Goal: Task Accomplishment & Management: Complete application form

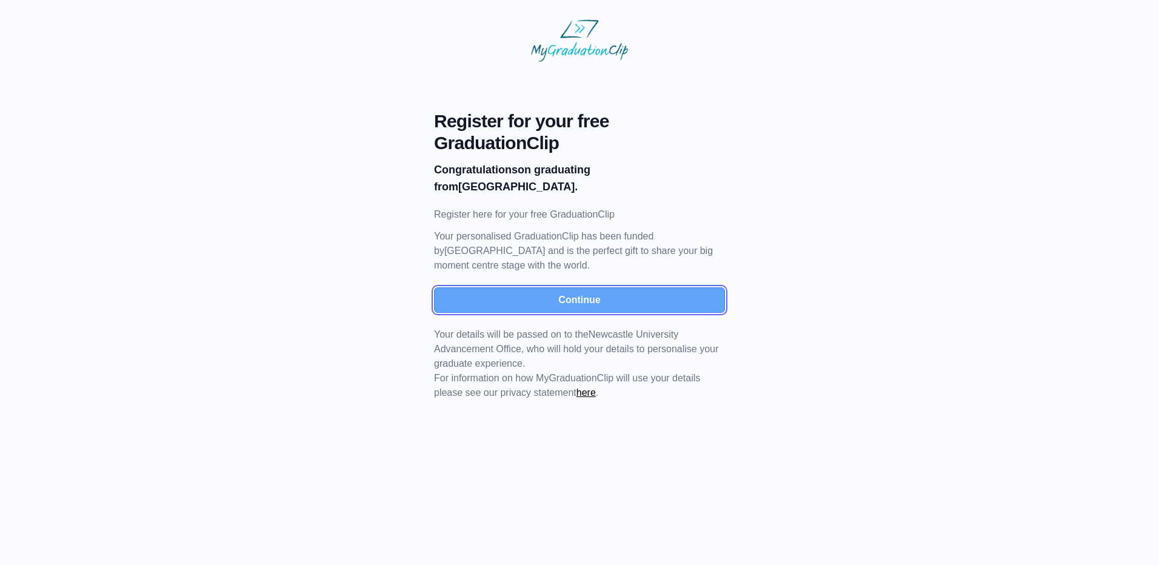
click at [537, 295] on button "Continue" at bounding box center [579, 299] width 291 height 25
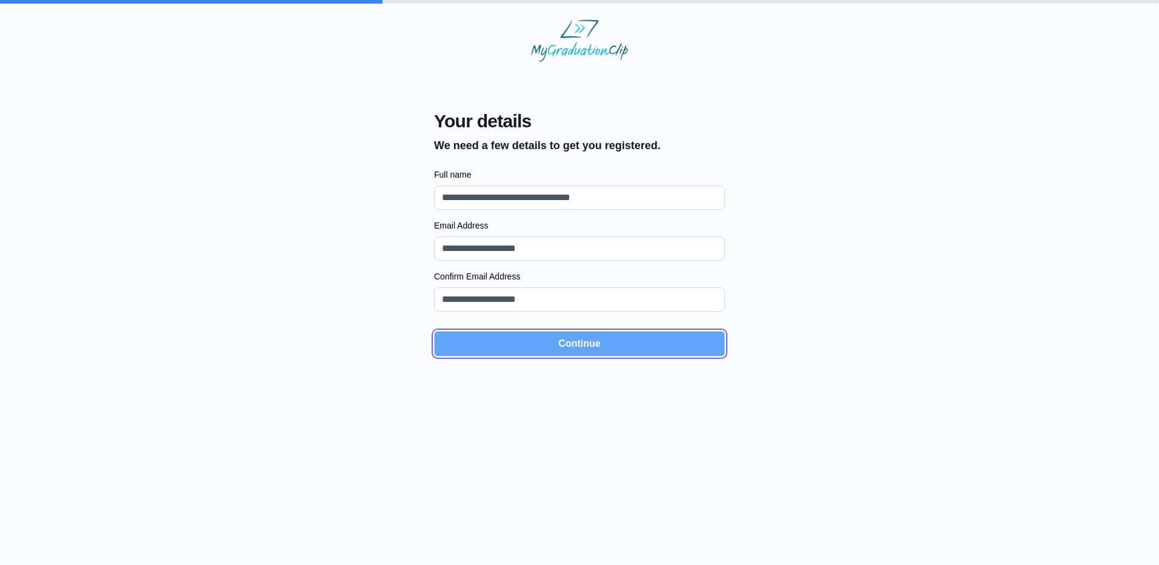
click at [560, 343] on button "Continue" at bounding box center [579, 343] width 291 height 25
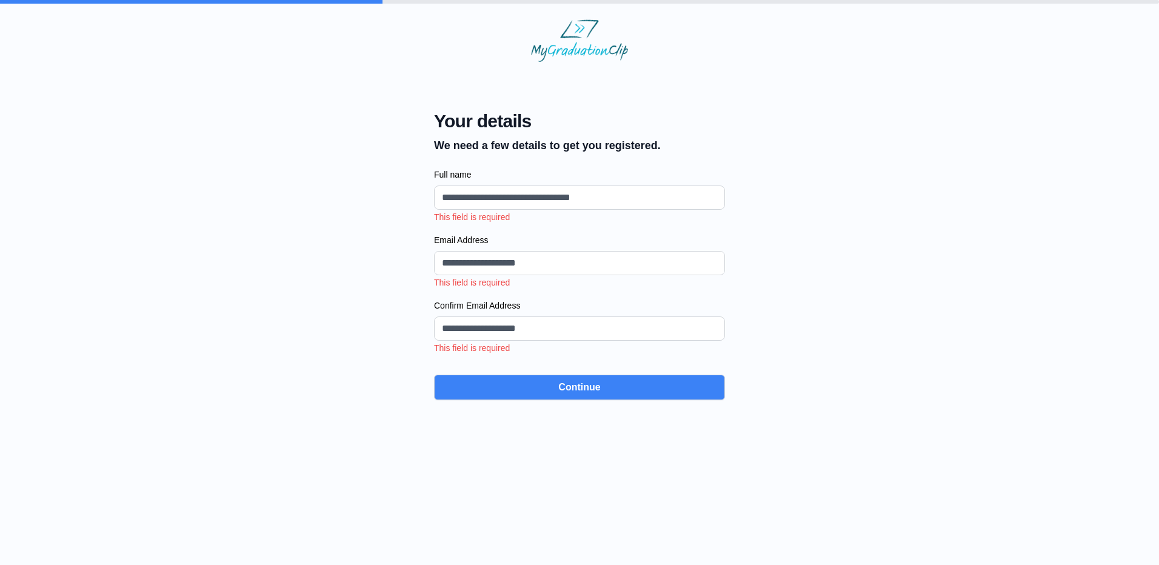
click at [498, 190] on input "Full name" at bounding box center [579, 198] width 291 height 24
type input "*"
click at [454, 255] on input "Email Address" at bounding box center [579, 263] width 291 height 24
type input "*"
click at [448, 330] on input "Confirm Email Address" at bounding box center [579, 329] width 291 height 24
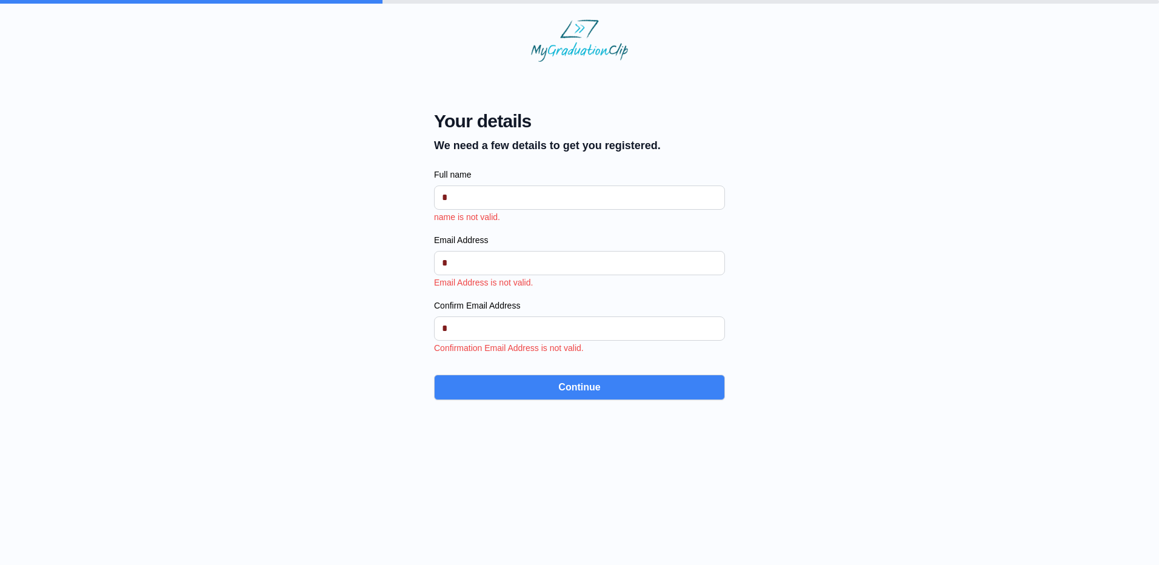
type input "*"
drag, startPoint x: 310, startPoint y: 193, endPoint x: 268, endPoint y: 14, distance: 184.4
click at [310, 193] on div "Your details We need a few details to get you registered. Full name * name is n…" at bounding box center [579, 231] width 1121 height 338
click at [474, 194] on input "*" at bounding box center [579, 198] width 291 height 24
click at [532, 197] on input "Full name" at bounding box center [579, 198] width 291 height 24
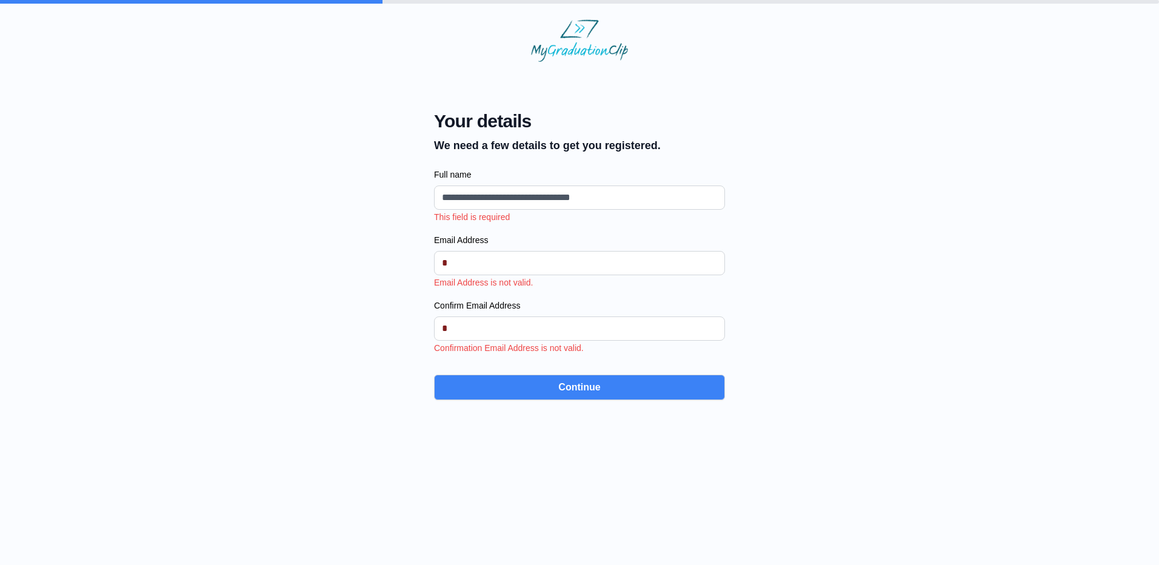
type input "**********"
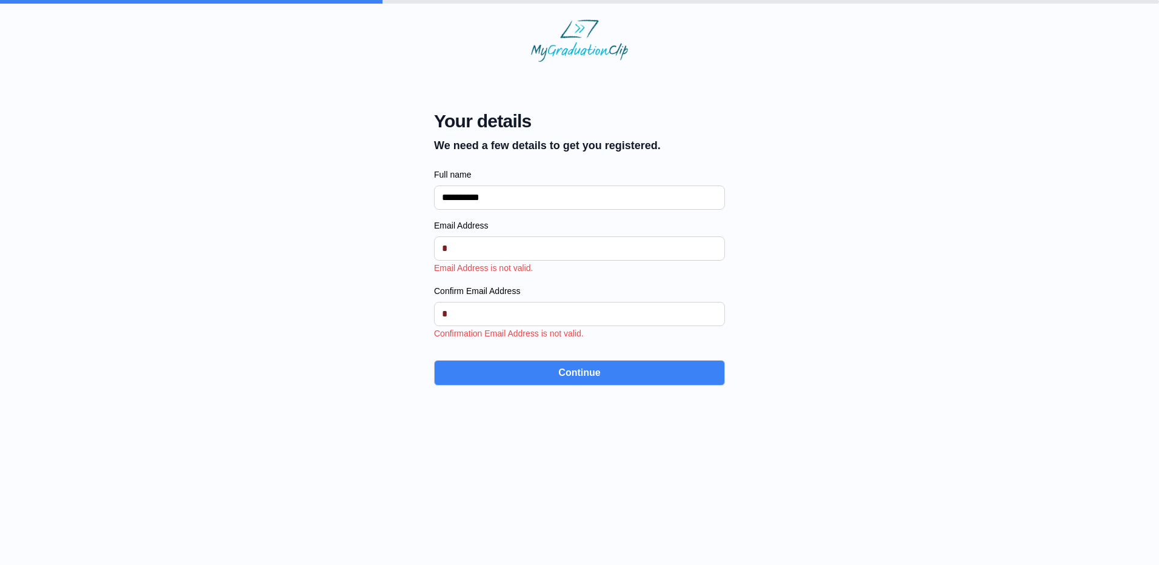
click at [469, 246] on input "*" at bounding box center [579, 249] width 291 height 24
type input "**********"
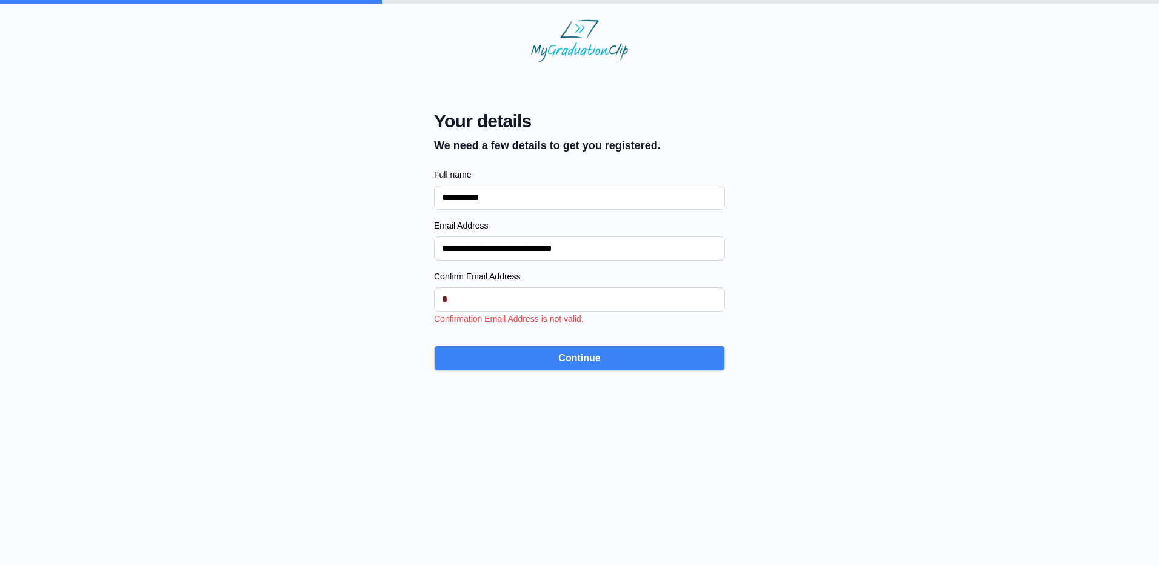
click at [457, 296] on input "*" at bounding box center [579, 299] width 291 height 24
type input "**********"
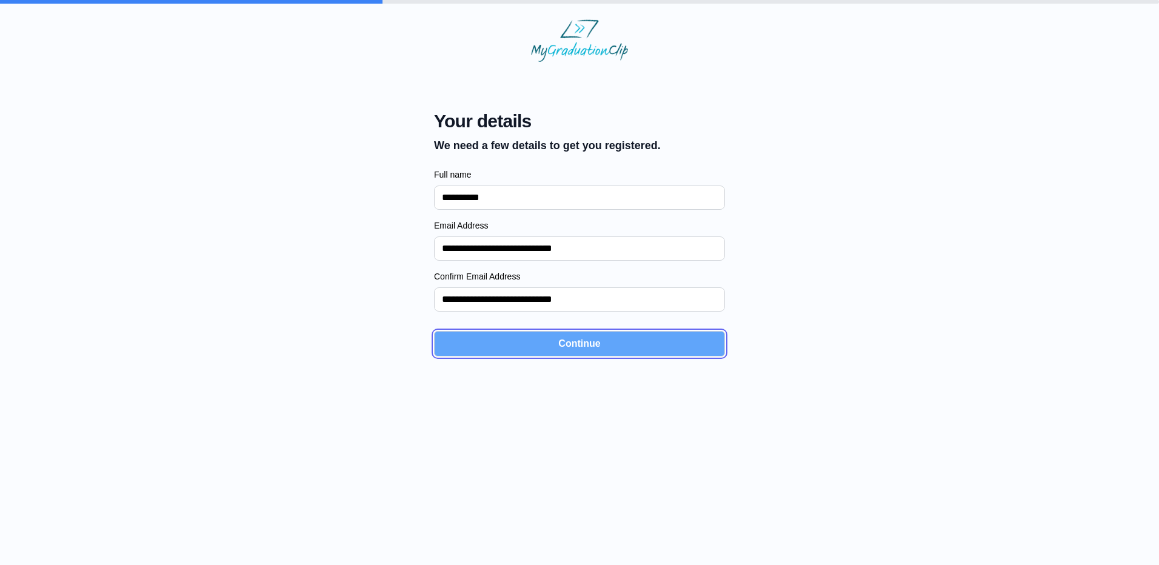
click at [508, 348] on button "Continue" at bounding box center [579, 343] width 291 height 25
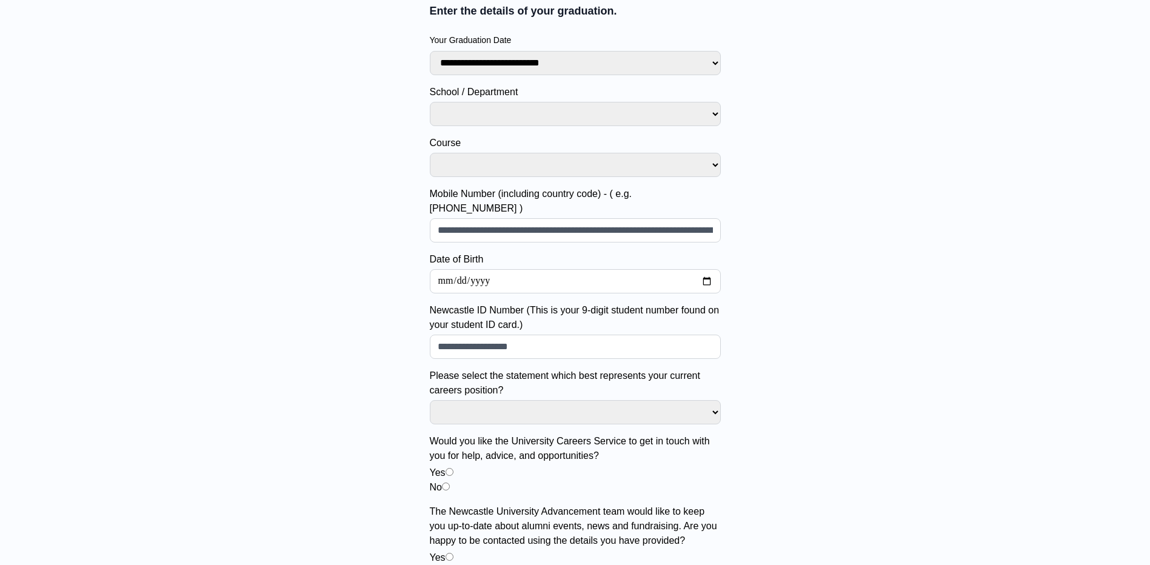
scroll to position [230, 0]
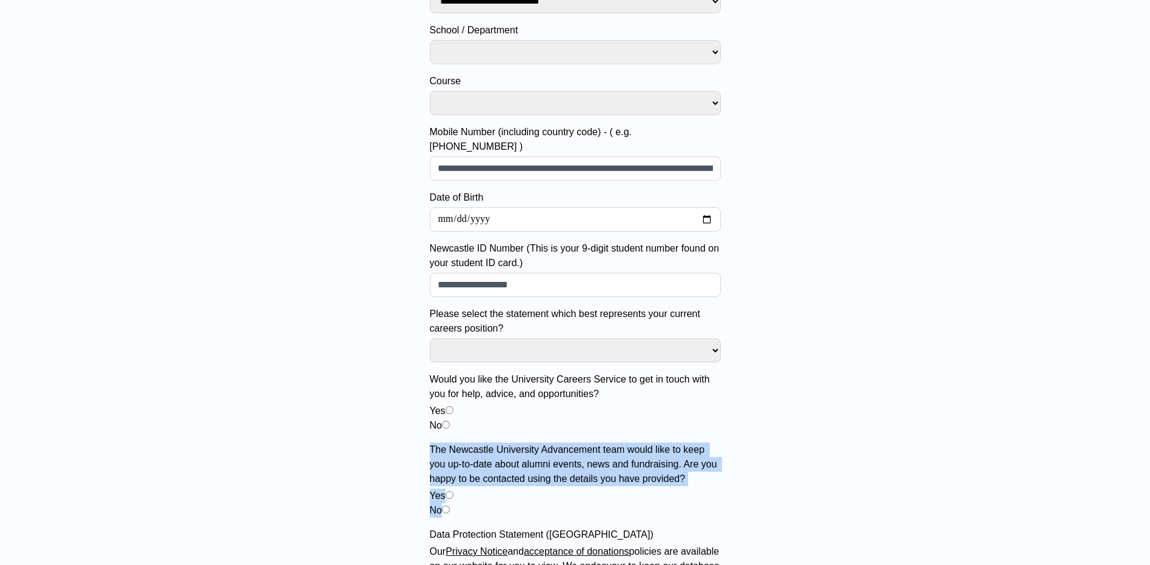
drag, startPoint x: 495, startPoint y: 500, endPoint x: 421, endPoint y: 434, distance: 98.4
click at [421, 434] on div "**********" at bounding box center [575, 256] width 310 height 850
copy span "The Newcastle University Advancement team would like to keep you up-to-date abo…"
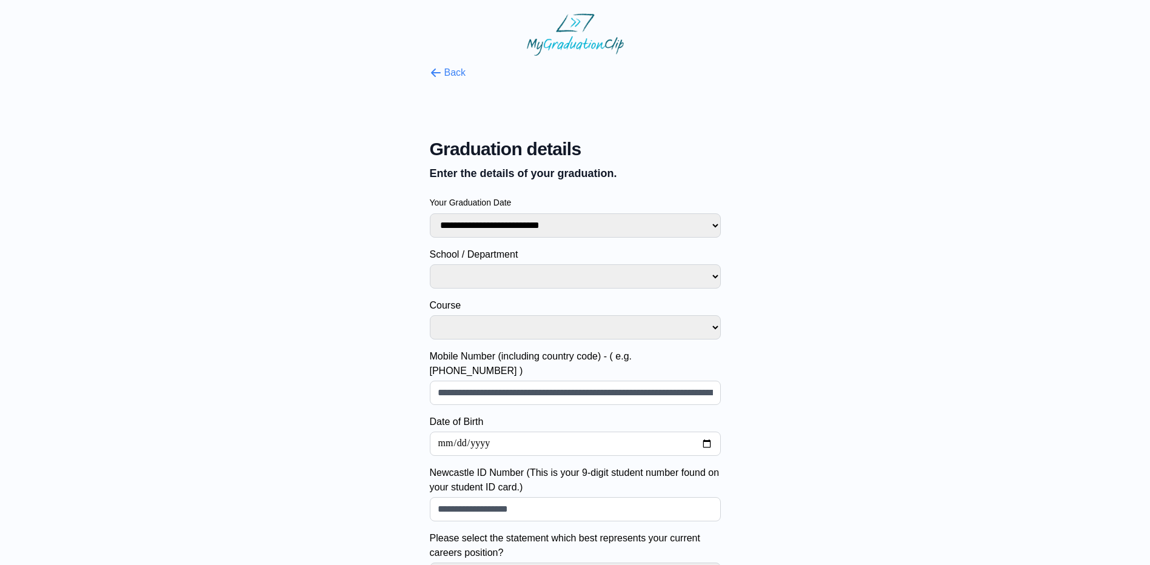
scroll to position [0, 0]
